Goal: Find specific page/section: Find specific page/section

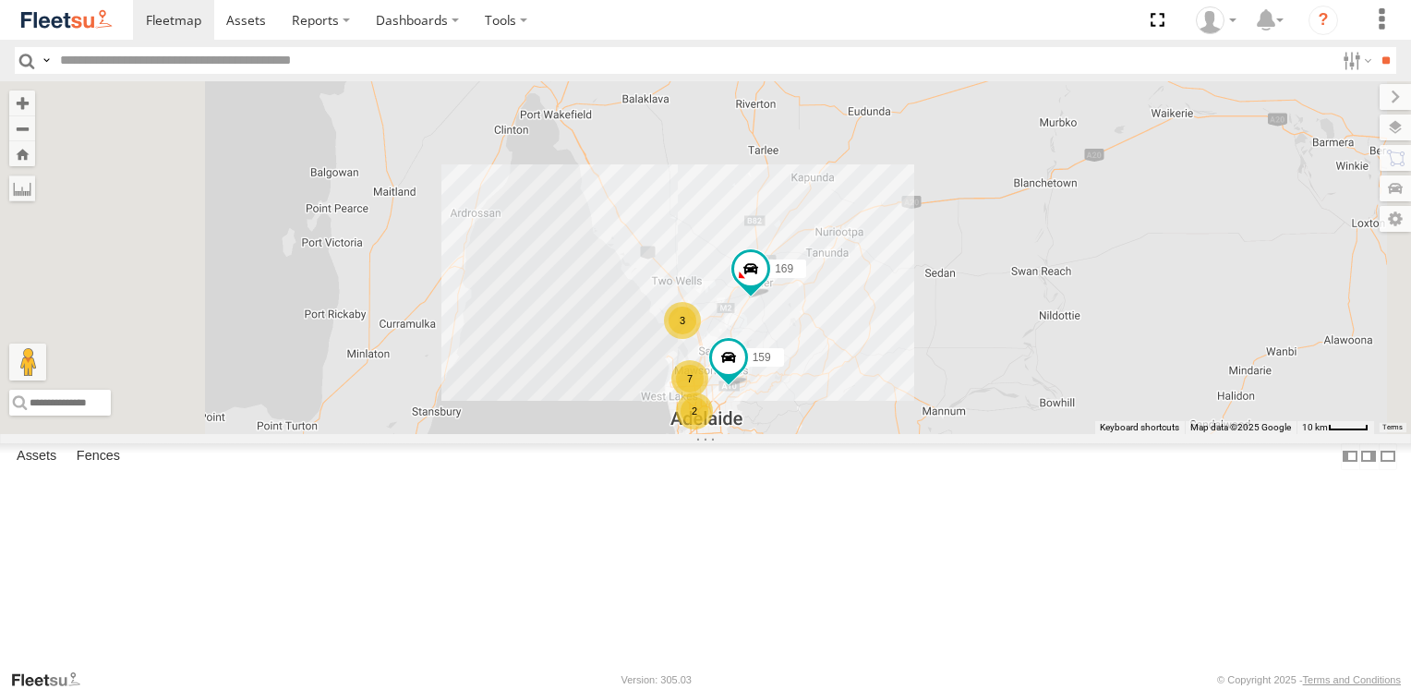
scroll to position [92, 0]
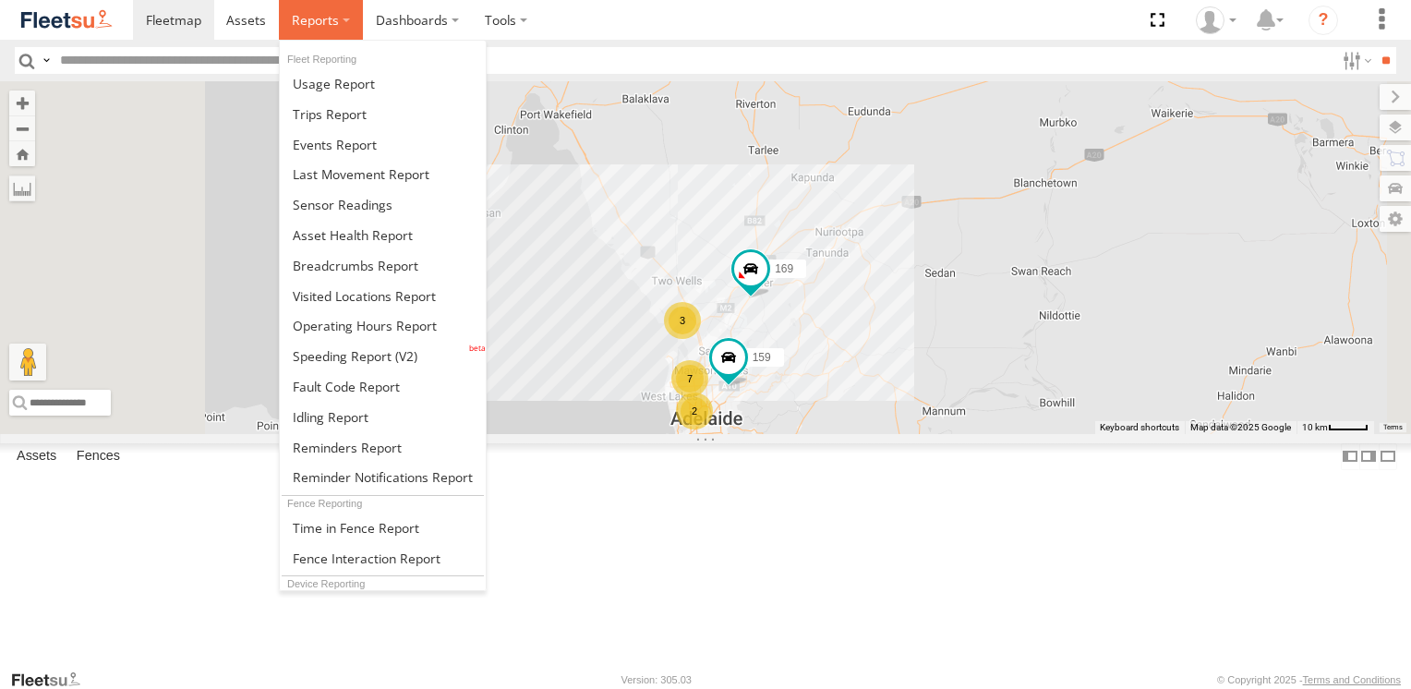
click at [327, 25] on span at bounding box center [315, 20] width 47 height 18
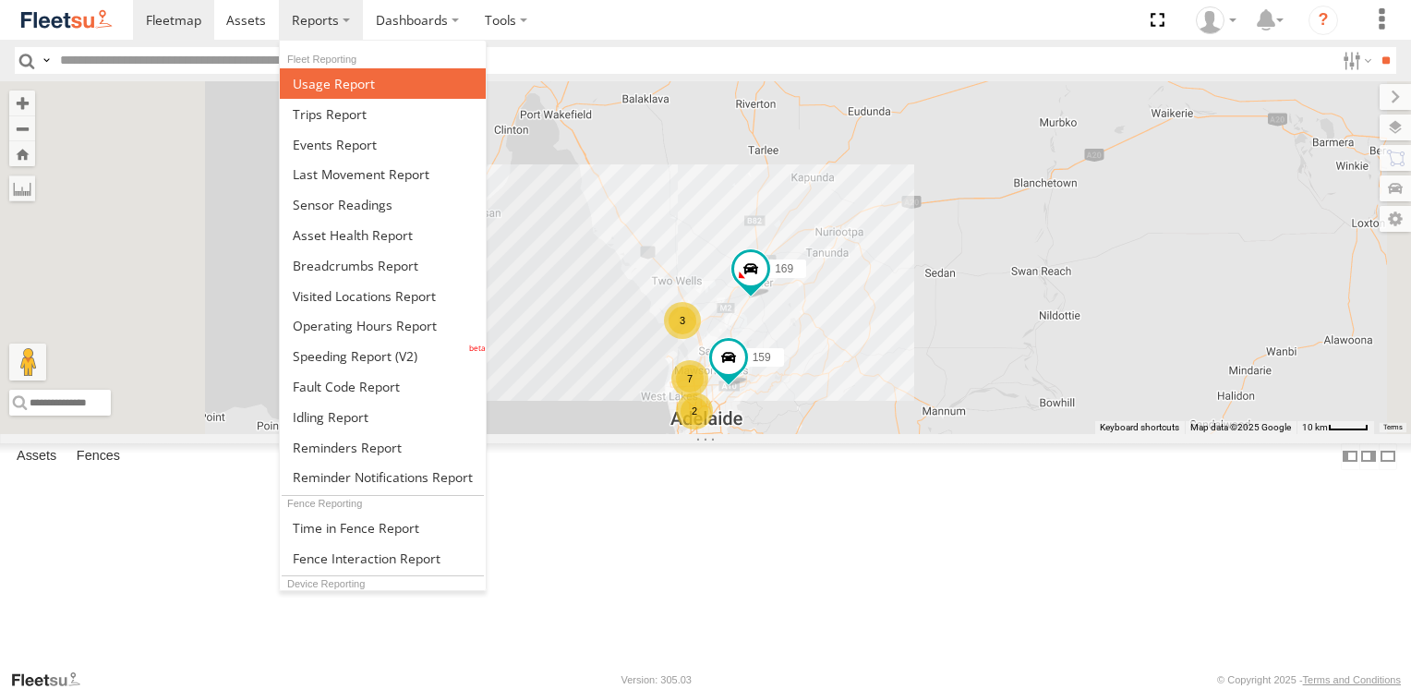
click at [340, 87] on span at bounding box center [334, 84] width 82 height 18
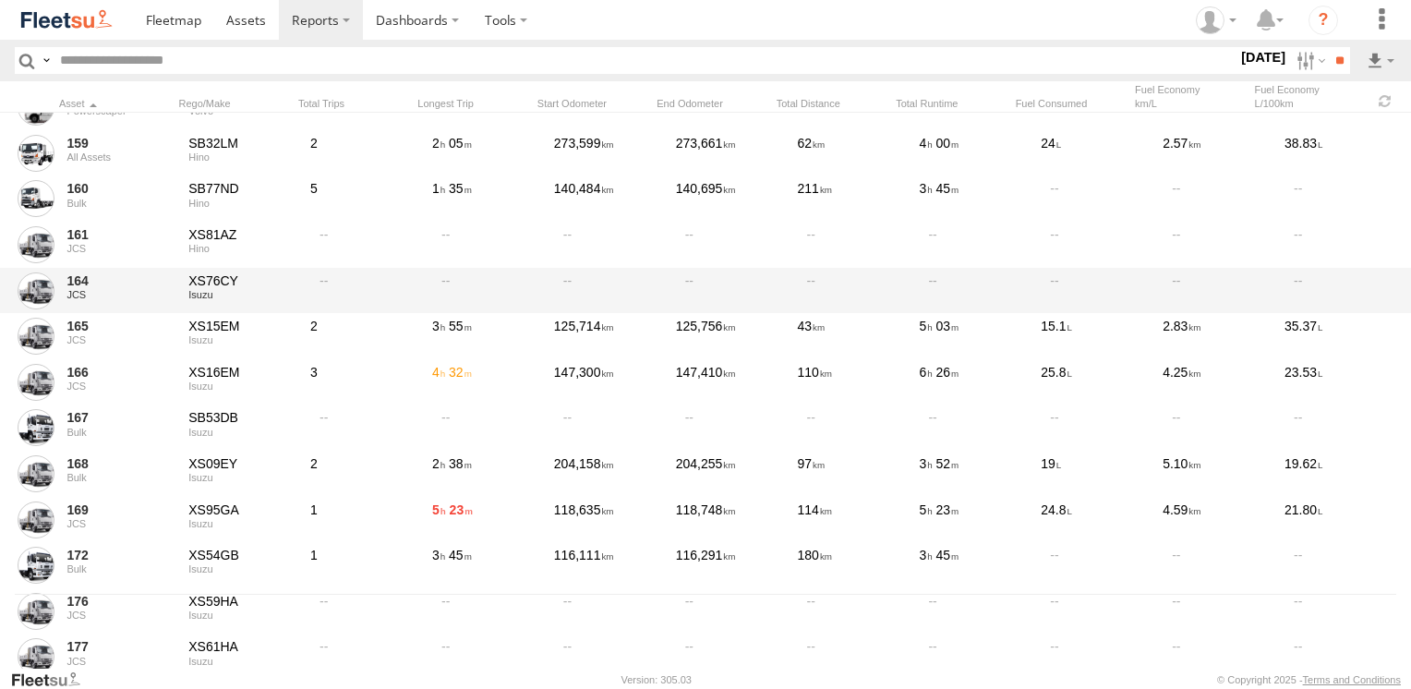
scroll to position [277, 0]
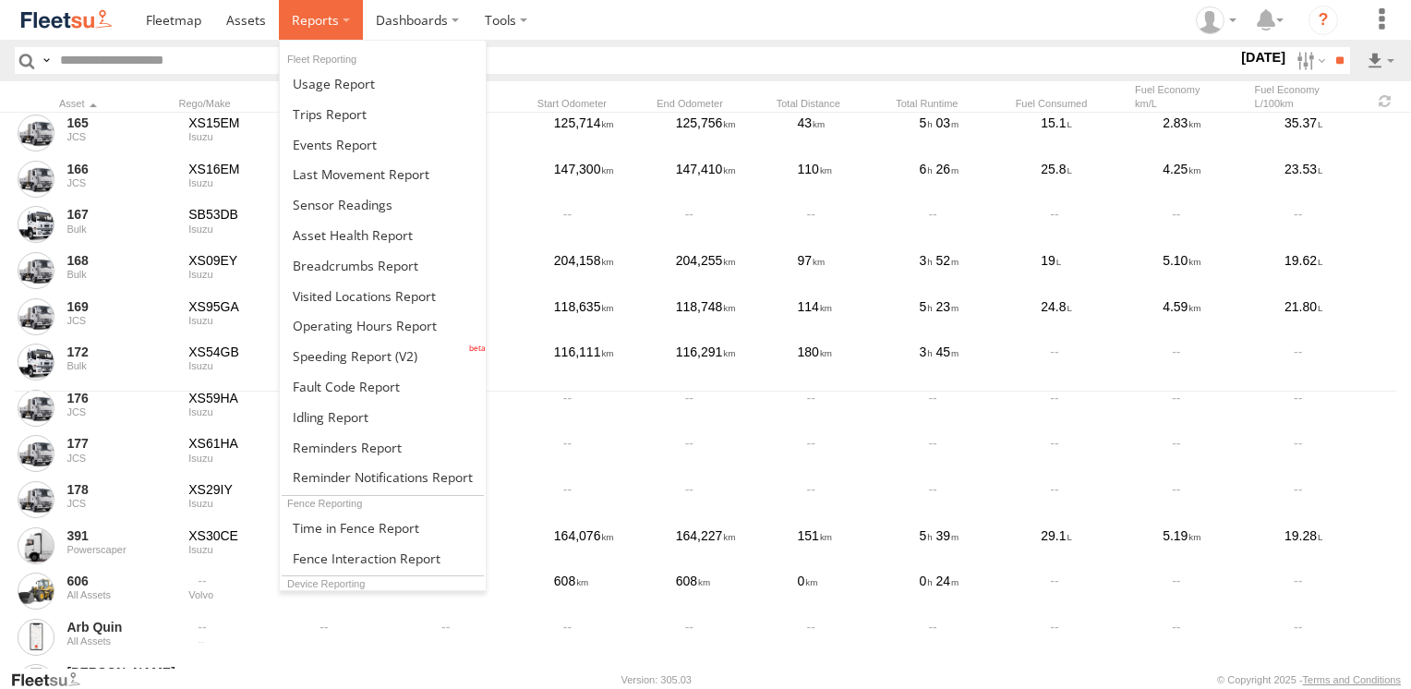
click at [340, 18] on label at bounding box center [321, 20] width 84 height 40
